Goal: Task Accomplishment & Management: Complete application form

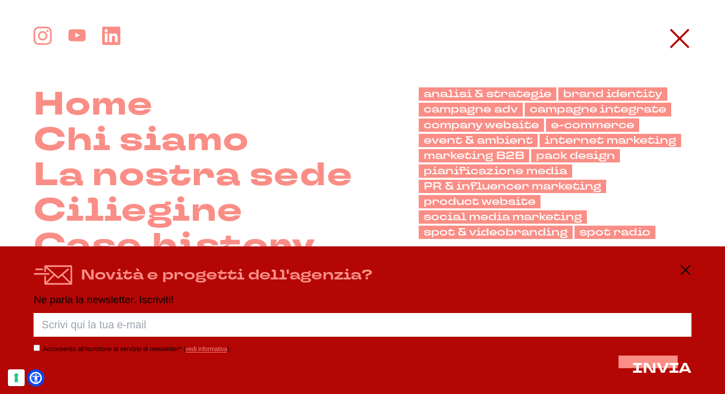
click at [691, 269] on div "Novità e progetti dell'agenzia? Ne parla la newsletter. Iscriviti! Porca palett…" at bounding box center [362, 319] width 725 height 147
click at [678, 33] on icon at bounding box center [680, 39] width 24 height 24
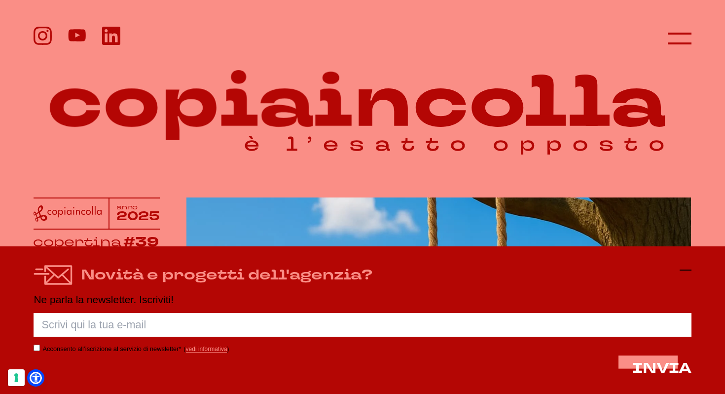
click at [683, 268] on icon at bounding box center [686, 270] width 12 height 12
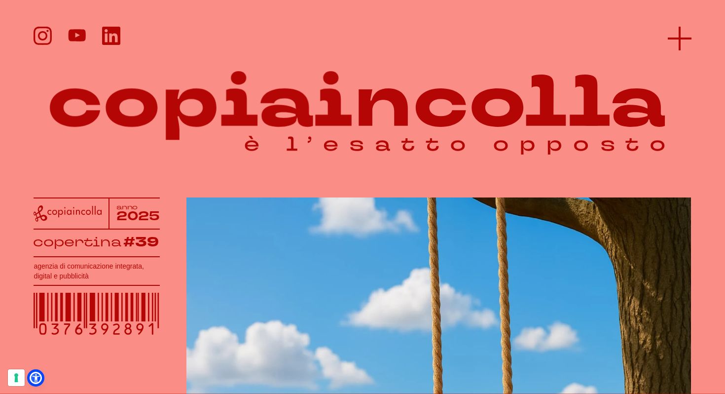
click at [669, 40] on icon at bounding box center [680, 39] width 24 height 24
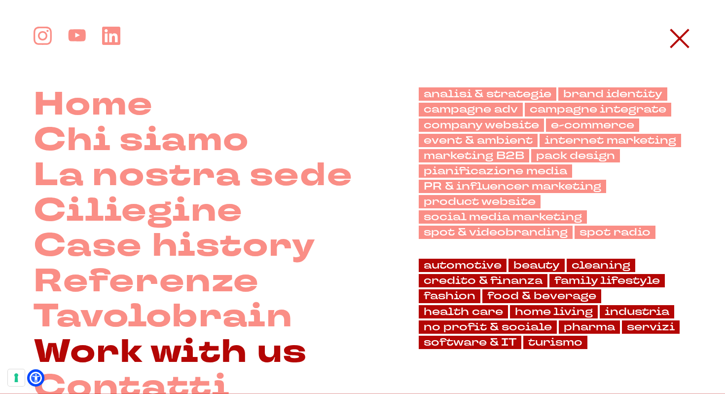
click at [108, 356] on link "Work with us" at bounding box center [171, 352] width 274 height 36
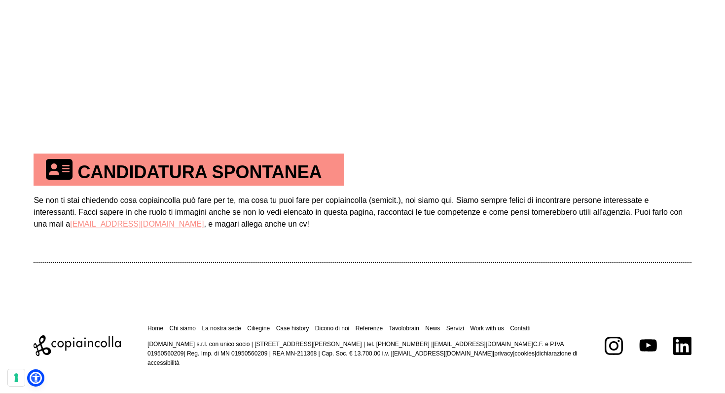
scroll to position [544, 0]
